Goal: Navigation & Orientation: Find specific page/section

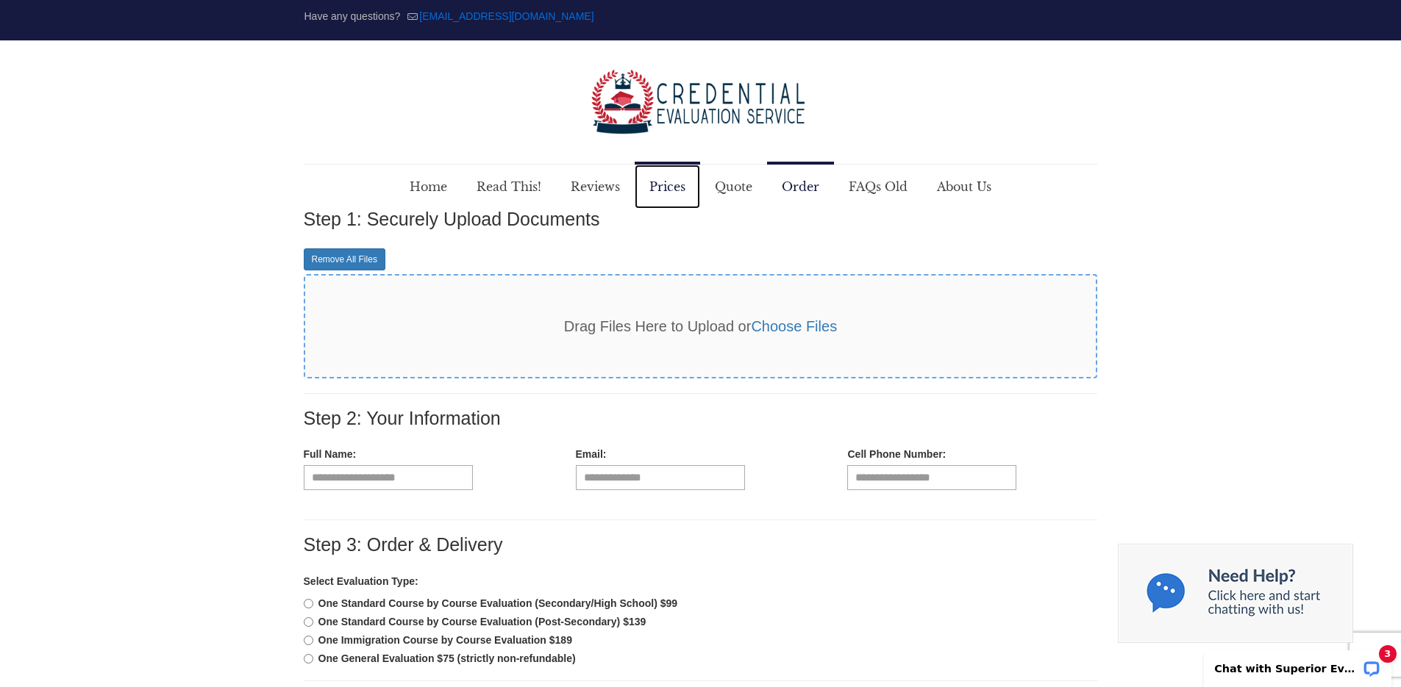
click at [675, 186] on span "Prices" at bounding box center [667, 187] width 65 height 44
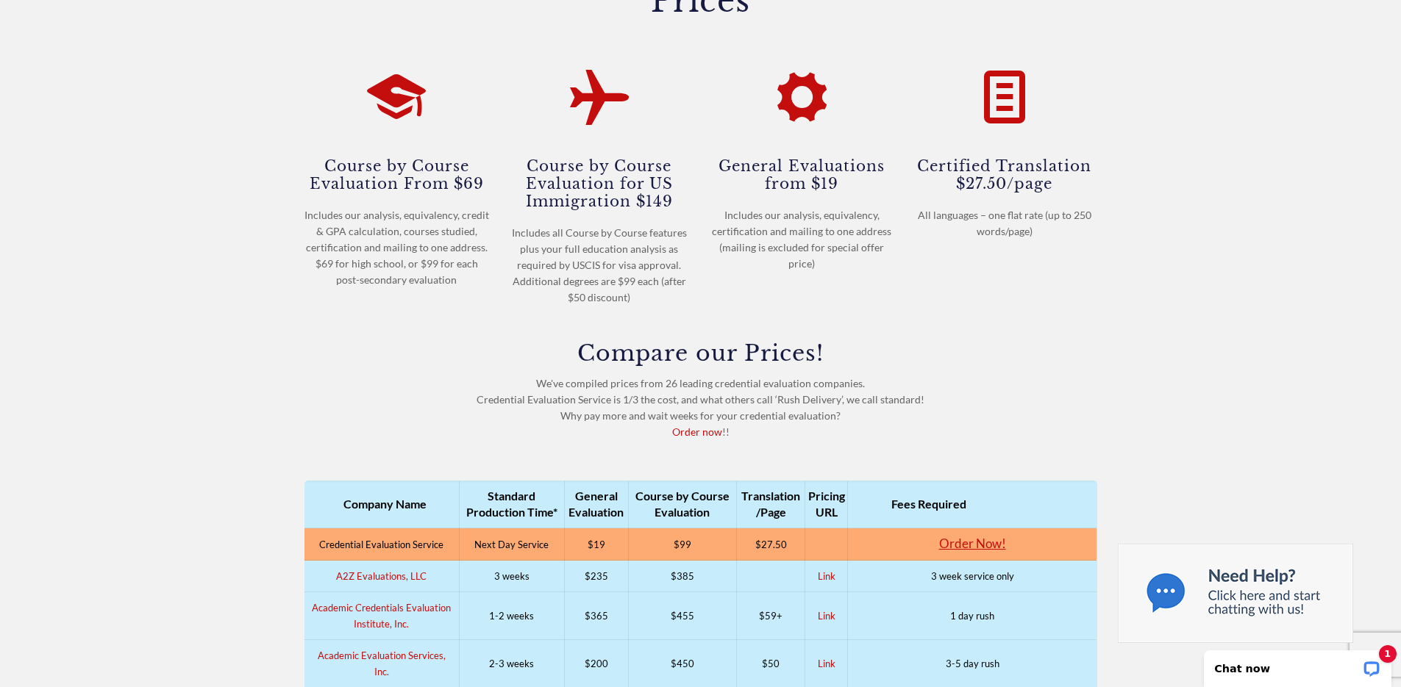
scroll to position [253, 0]
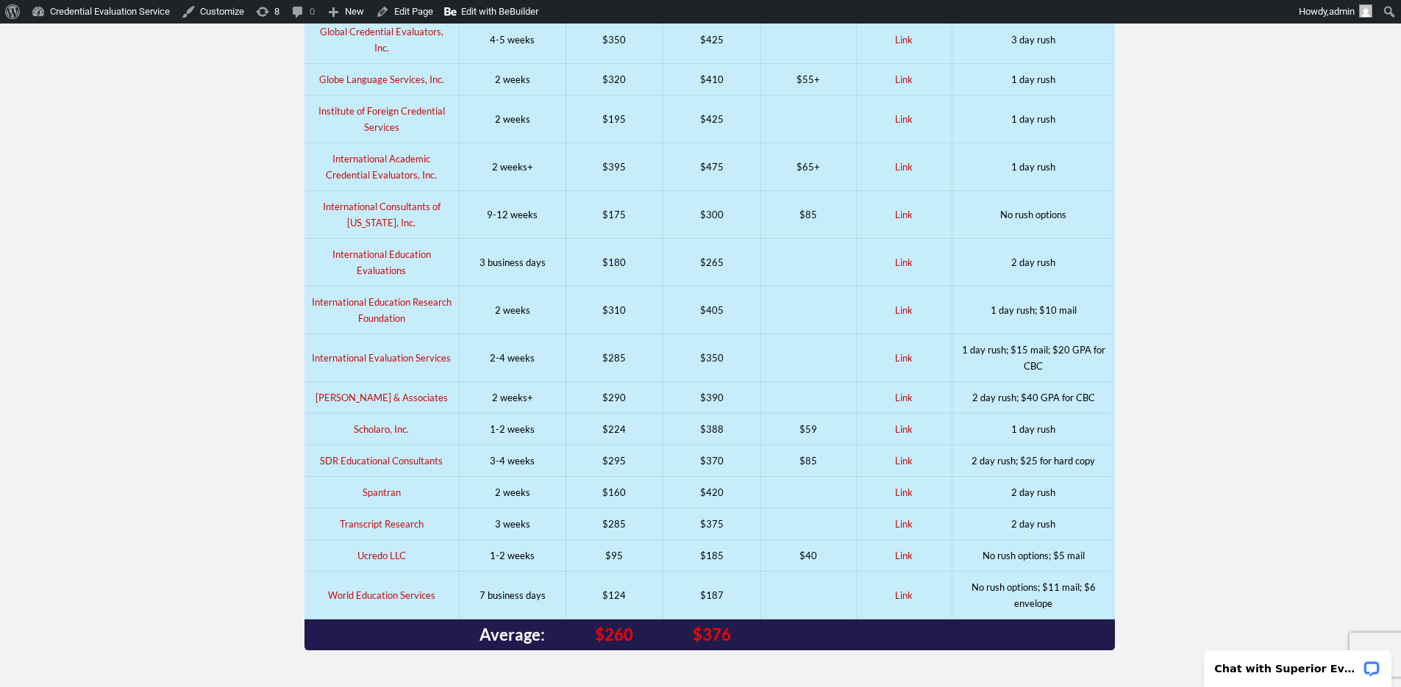
scroll to position [1286, 0]
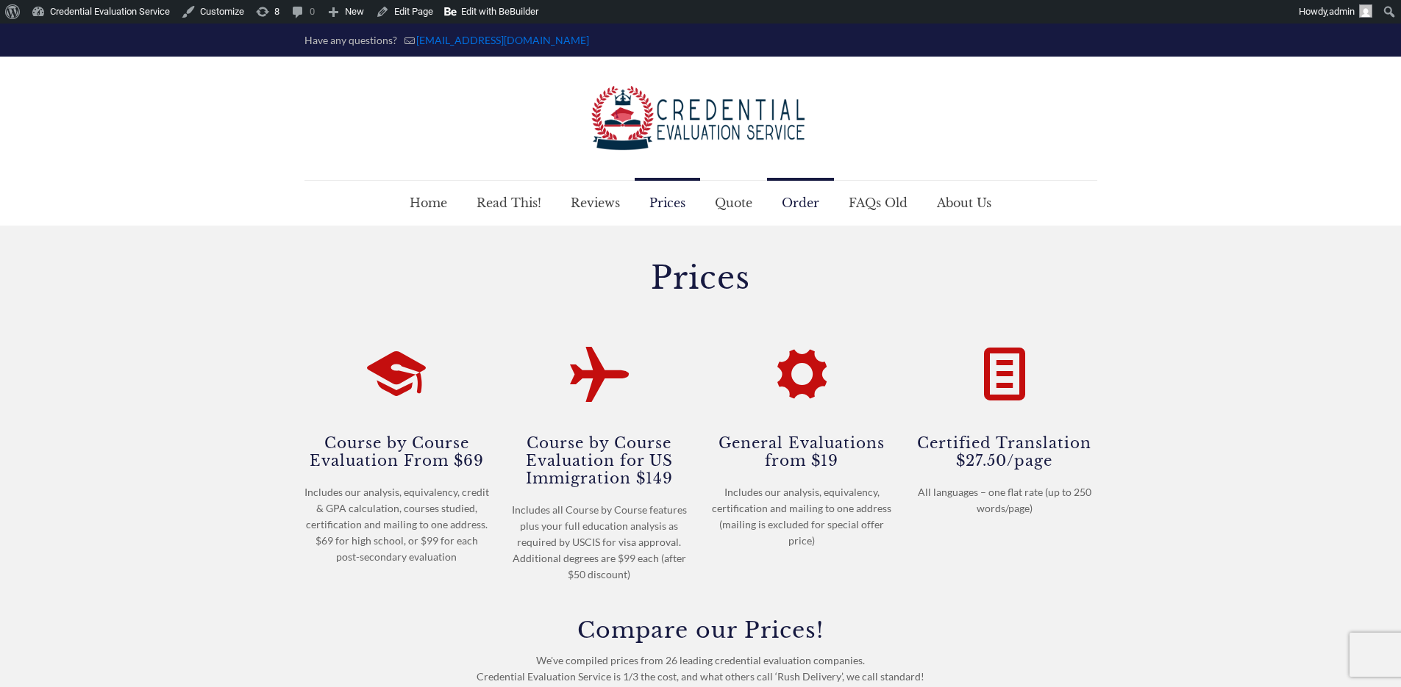
click at [798, 203] on span "Order" at bounding box center [800, 203] width 67 height 44
